Goal: Task Accomplishment & Management: Use online tool/utility

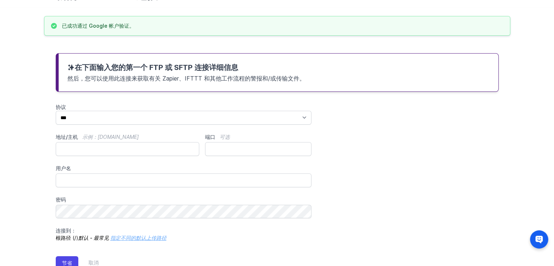
scroll to position [67, 0]
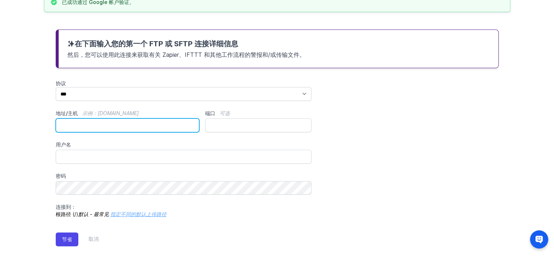
click at [83, 124] on input "地址/主机 示例：ftp.mydomain.com" at bounding box center [128, 125] width 144 height 14
type input "**********"
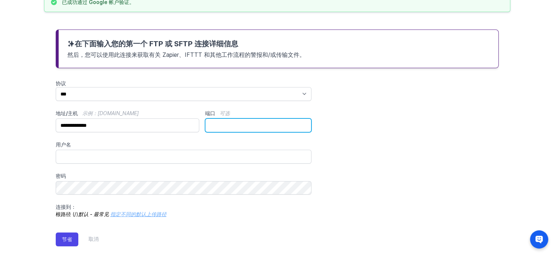
click at [265, 127] on input "端口 可选" at bounding box center [258, 125] width 106 height 14
type input "**"
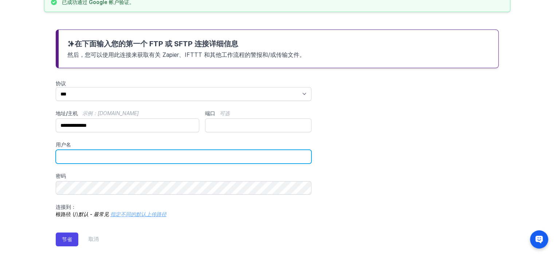
click at [123, 151] on input "用户名" at bounding box center [184, 157] width 256 height 14
paste input "***"
type input "***"
click at [78, 157] on input "***" at bounding box center [184, 157] width 256 height 14
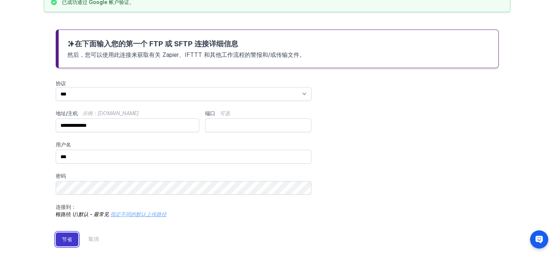
click at [70, 240] on font "节省" at bounding box center [67, 239] width 10 height 6
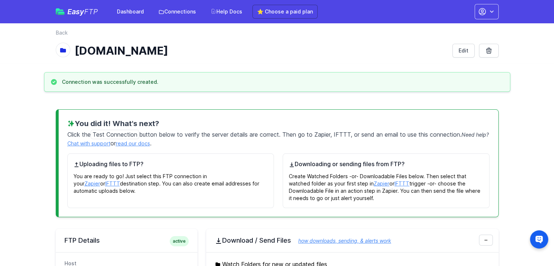
drag, startPoint x: 76, startPoint y: 52, endPoint x: 152, endPoint y: 53, distance: 76.5
click at [152, 53] on h1 "[DOMAIN_NAME]" at bounding box center [261, 50] width 372 height 13
copy h1 "[DOMAIN_NAME]"
click at [385, 50] on h1 "[DOMAIN_NAME]" at bounding box center [261, 50] width 372 height 13
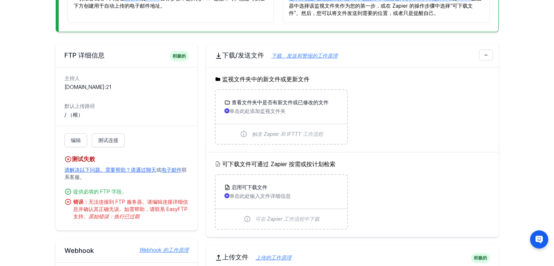
scroll to position [182, 0]
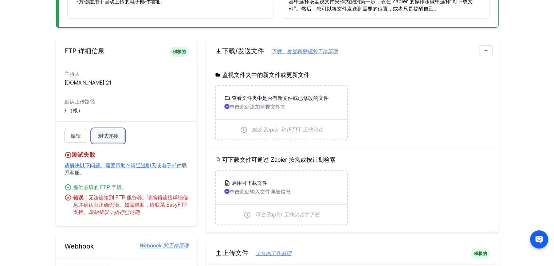
click at [115, 133] on font "测试连接" at bounding box center [108, 136] width 20 height 6
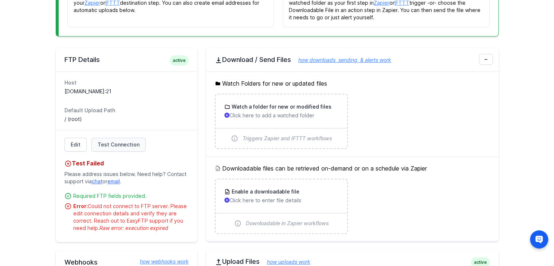
scroll to position [175, 0]
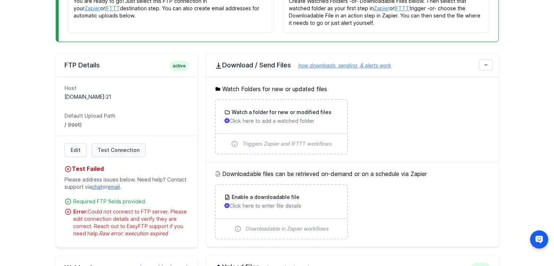
click at [179, 66] on span "active" at bounding box center [179, 66] width 19 height 10
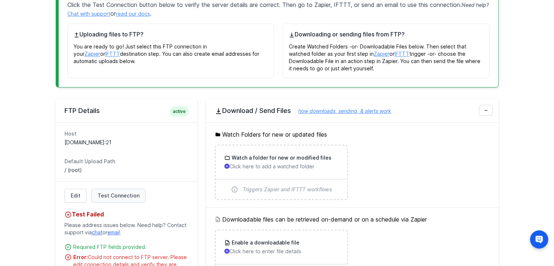
scroll to position [139, 0]
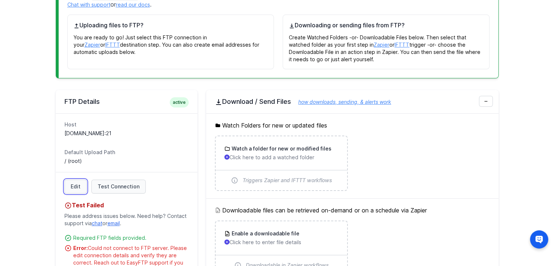
click at [72, 184] on link "Edit" at bounding box center [75, 187] width 22 height 14
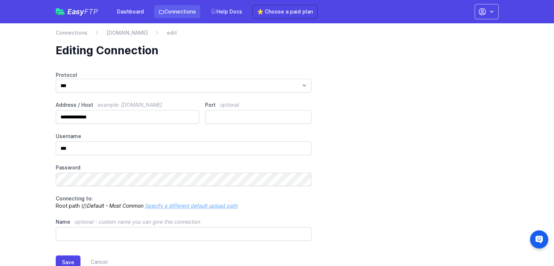
click at [187, 13] on link "Connections" at bounding box center [177, 11] width 46 height 13
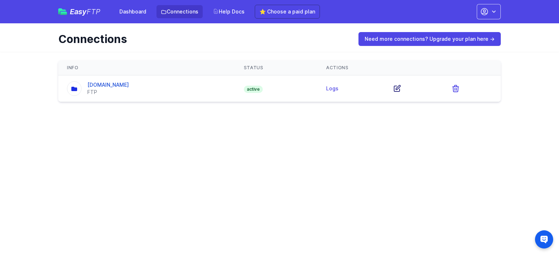
click at [393, 91] on icon at bounding box center [397, 88] width 9 height 9
click at [247, 15] on link "Help Docs" at bounding box center [229, 11] width 40 height 13
click at [492, 10] on icon "button" at bounding box center [494, 11] width 7 height 7
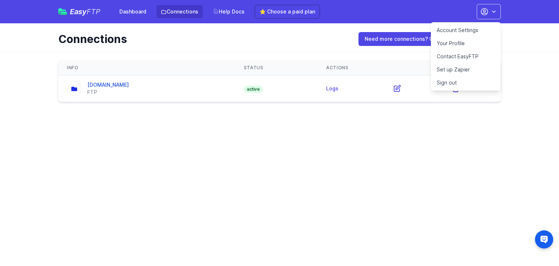
click at [459, 56] on link "Contact EasyFTP" at bounding box center [466, 56] width 70 height 13
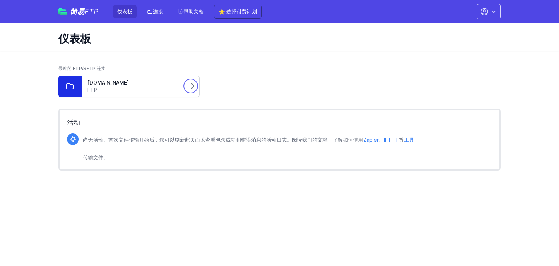
click at [186, 86] on icon at bounding box center [190, 86] width 9 height 9
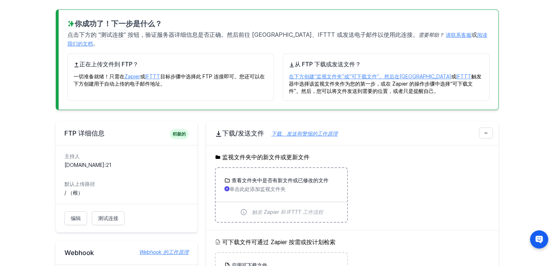
scroll to position [109, 0]
